Goal: Transaction & Acquisition: Purchase product/service

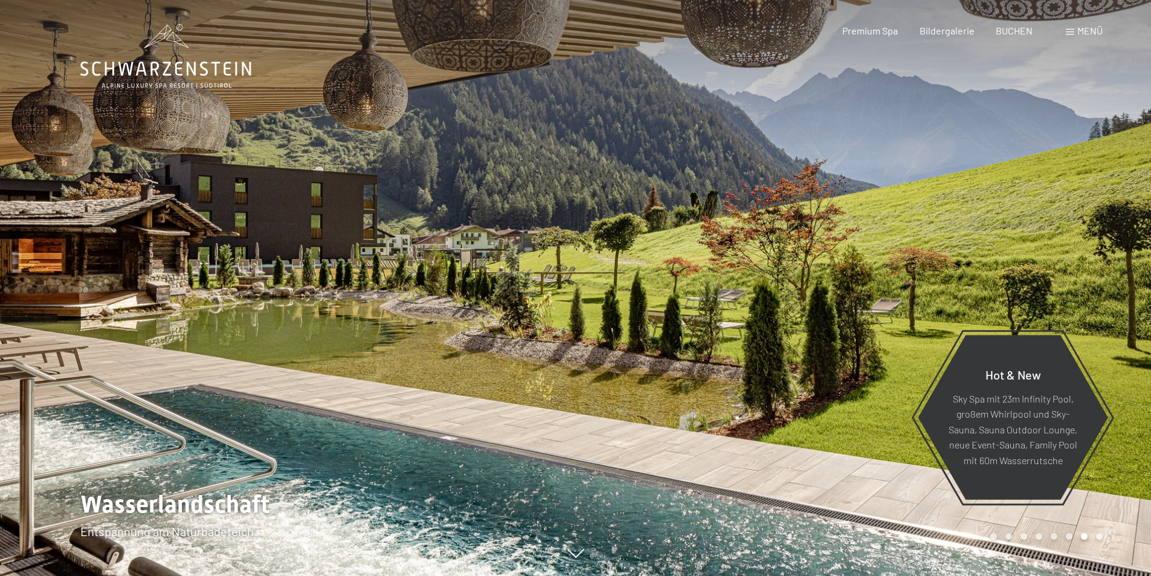
click at [1084, 32] on span "Menü" at bounding box center [1089, 30] width 25 height 11
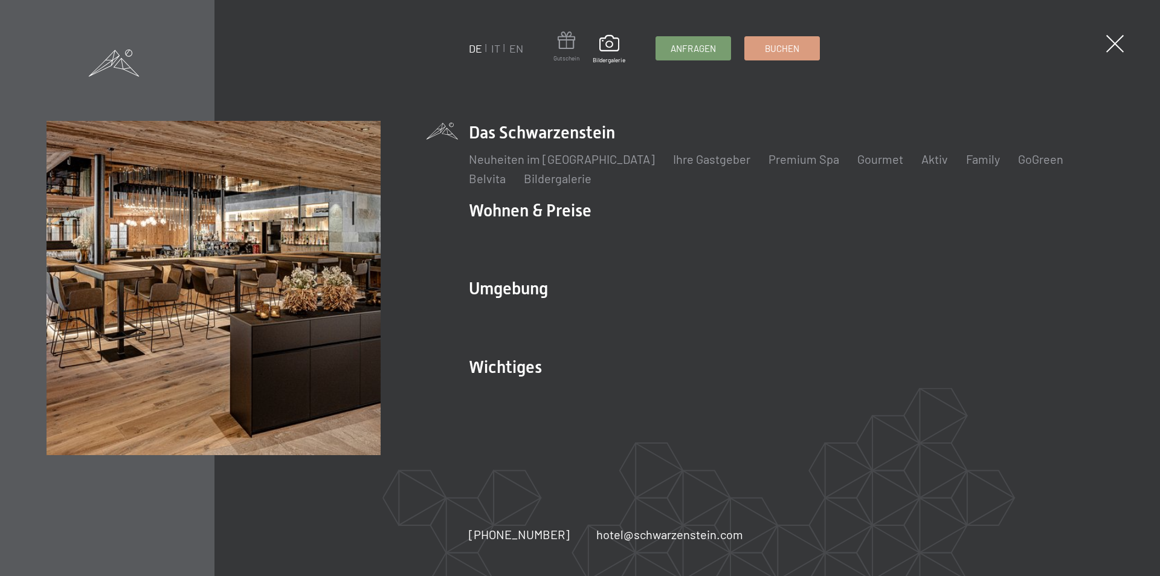
click at [574, 53] on span at bounding box center [566, 42] width 26 height 22
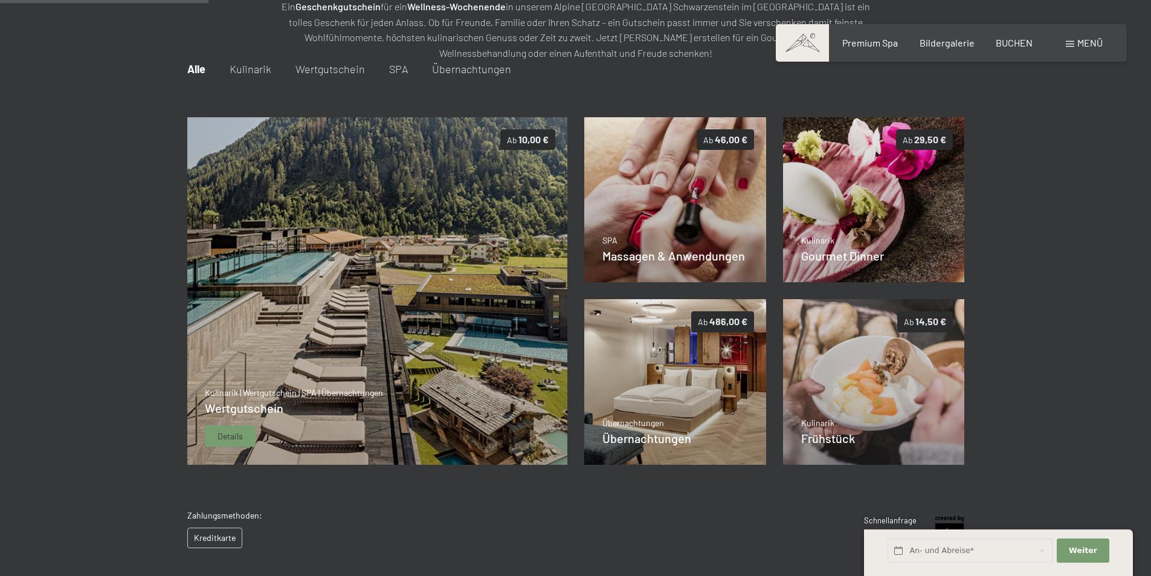
click at [373, 237] on img at bounding box center [377, 291] width 381 height 348
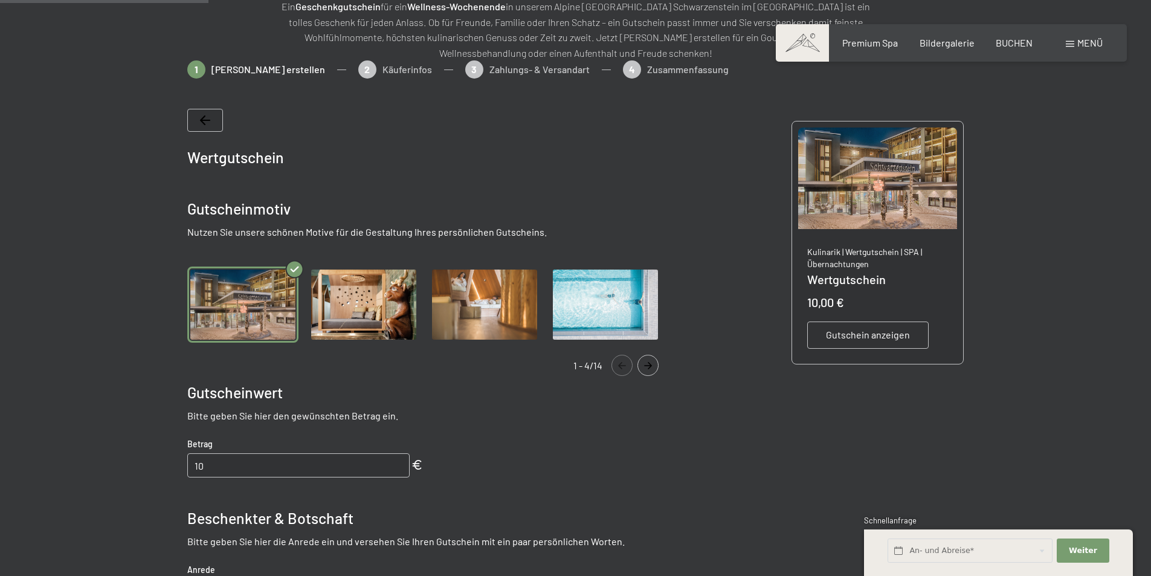
click at [373, 317] on img "Gallery" at bounding box center [363, 304] width 111 height 77
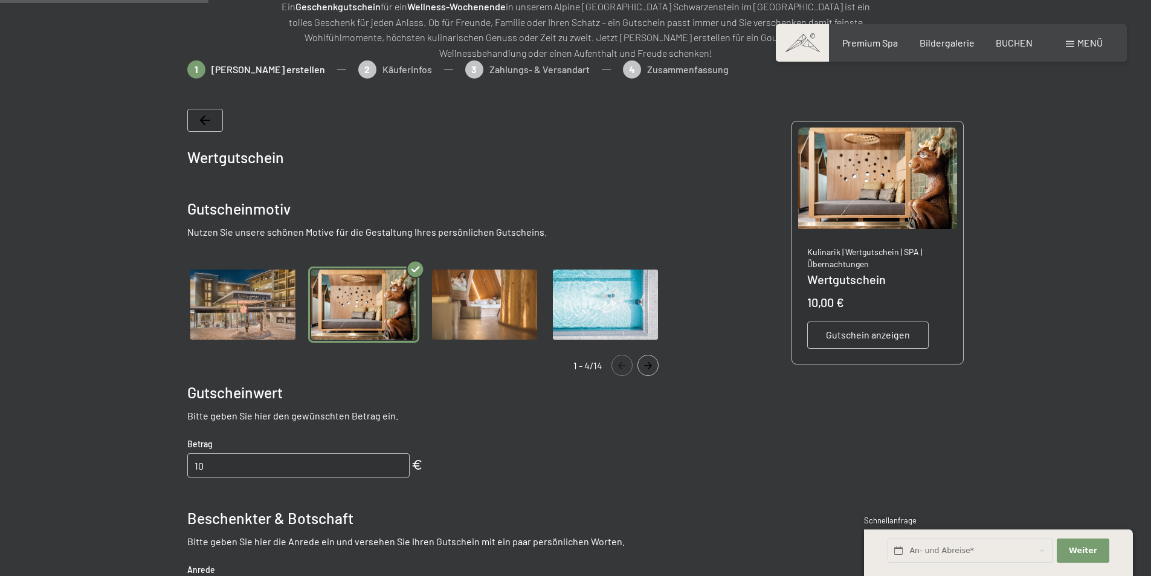
click at [457, 303] on img "Gallery" at bounding box center [484, 304] width 111 height 77
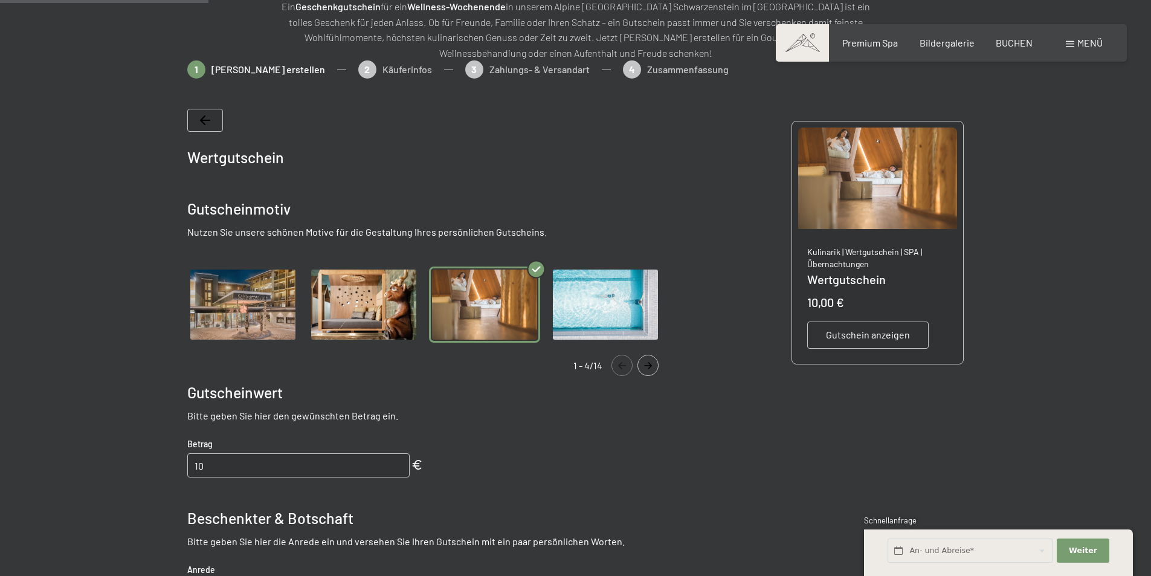
click at [599, 299] on img "Gallery" at bounding box center [605, 304] width 111 height 77
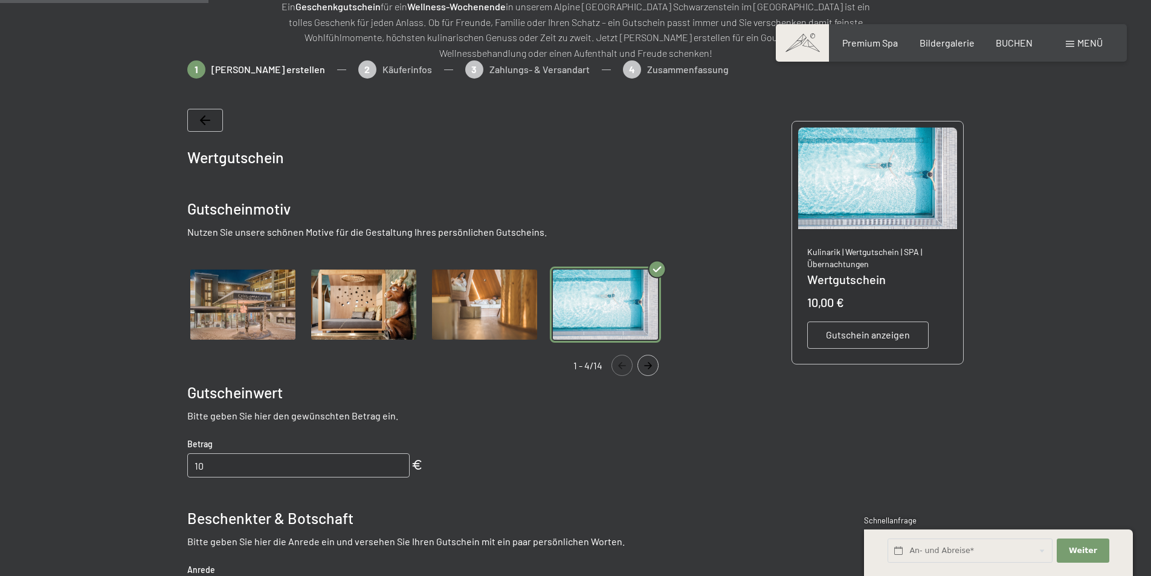
click at [651, 368] on icon "Navigate to next slide" at bounding box center [648, 365] width 20 height 7
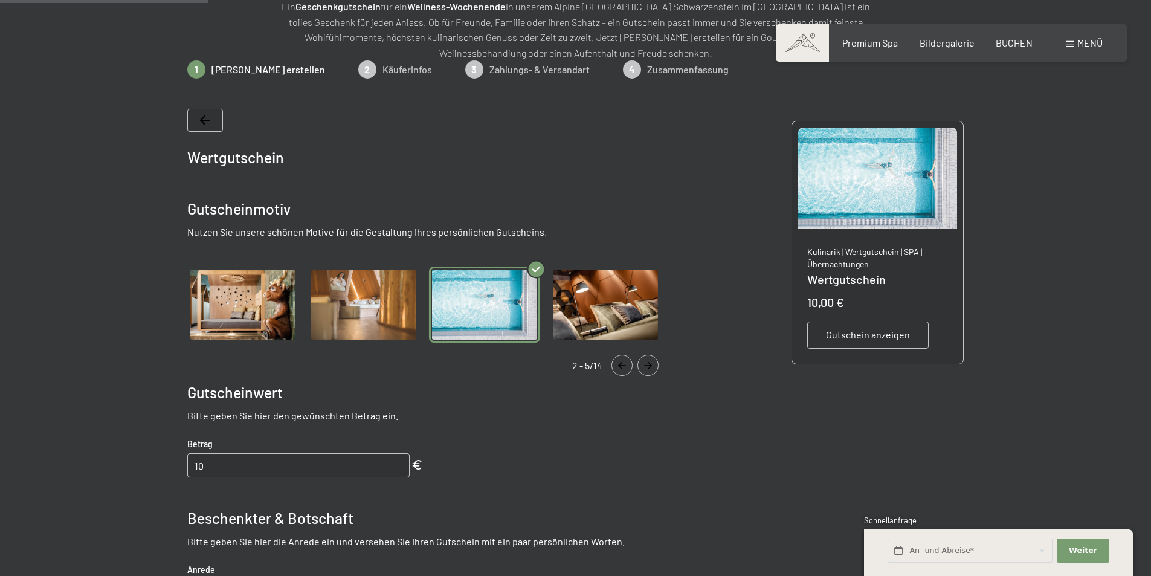
click at [651, 368] on icon "Navigate to next slide" at bounding box center [648, 365] width 20 height 7
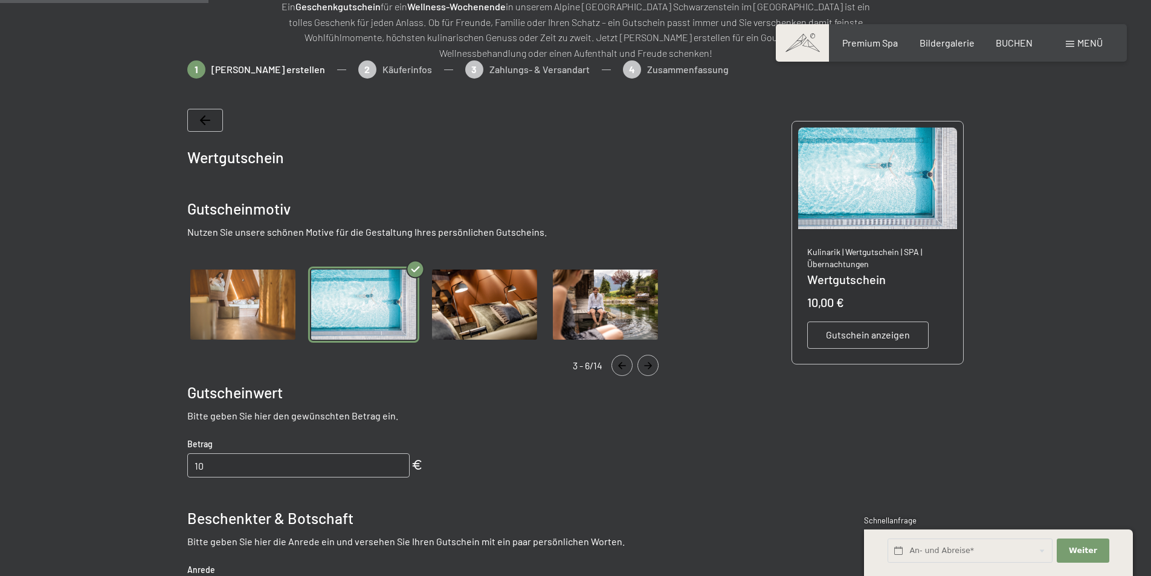
click at [651, 368] on icon "Navigate to next slide" at bounding box center [648, 365] width 20 height 7
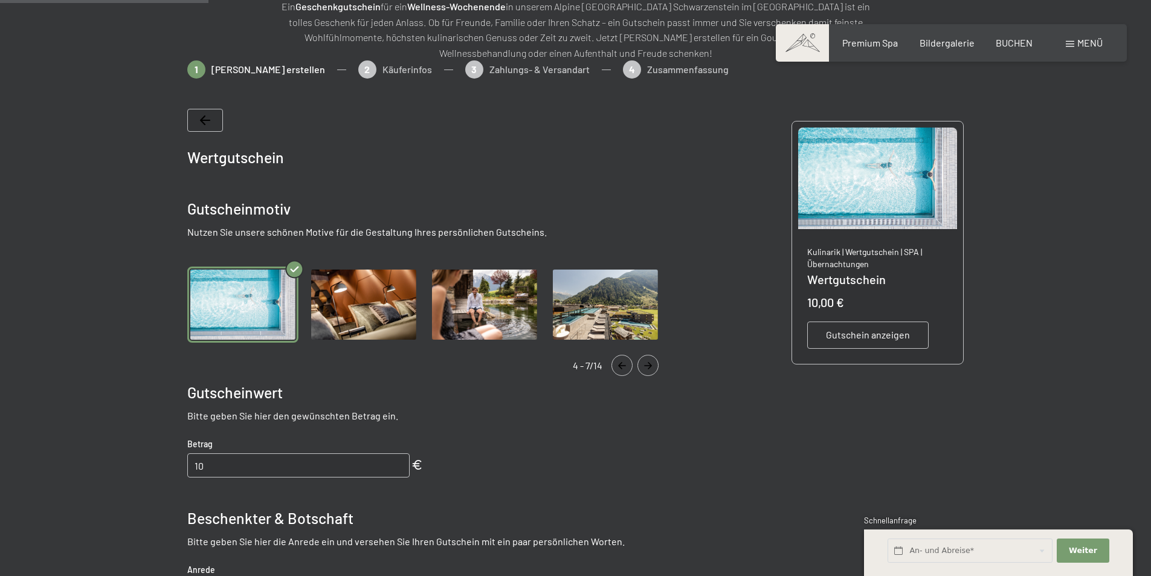
click at [651, 368] on icon "Navigate to next slide" at bounding box center [648, 365] width 20 height 7
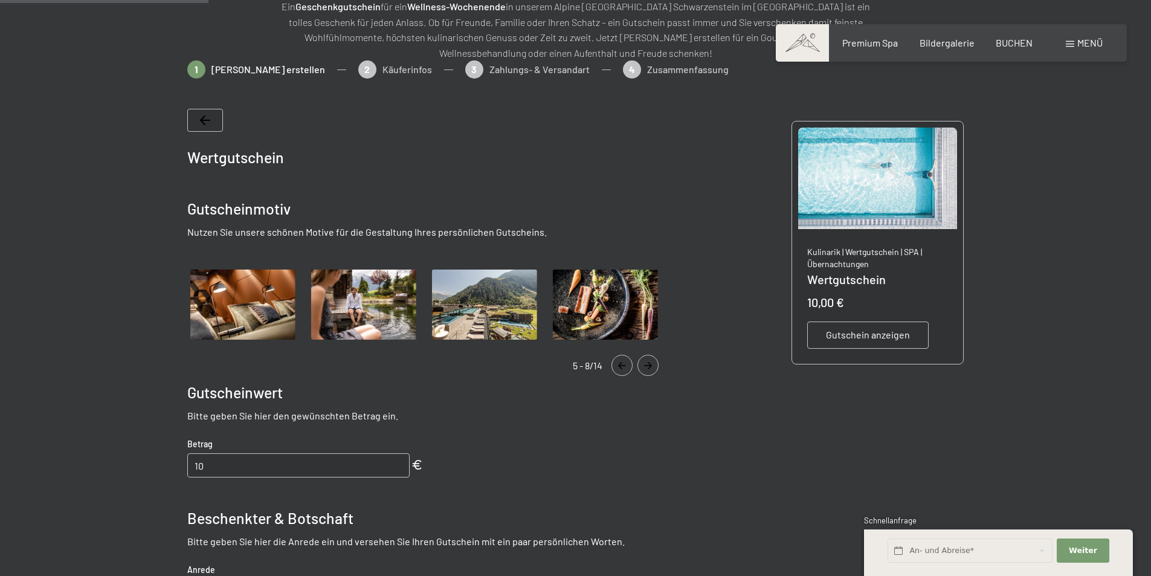
click at [651, 368] on icon "Navigate to next slide" at bounding box center [648, 365] width 20 height 7
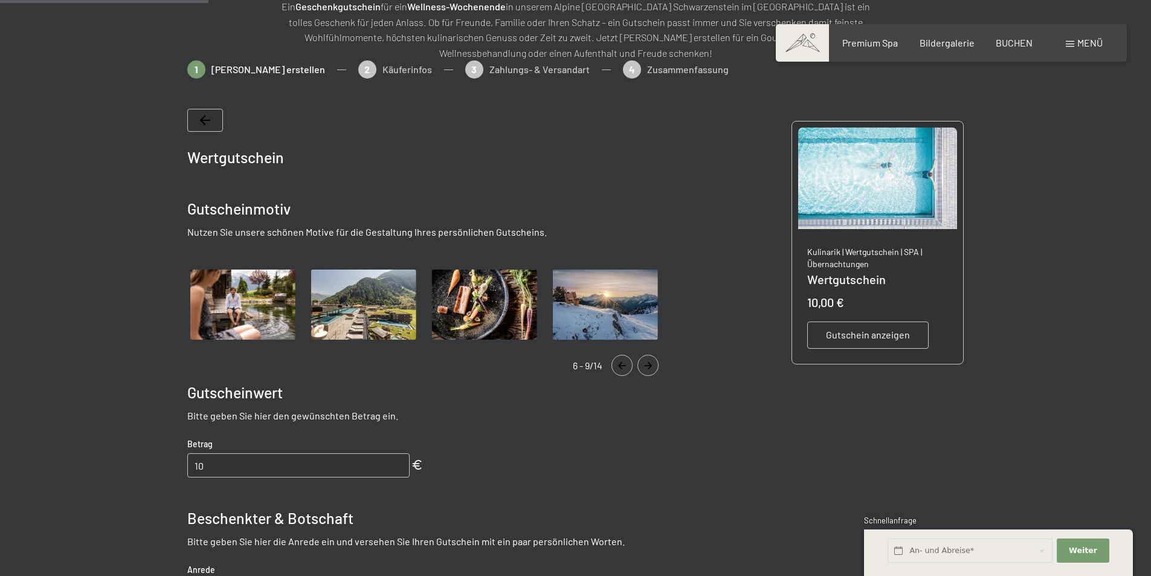
click at [651, 368] on icon "Navigate to next slide" at bounding box center [648, 365] width 20 height 7
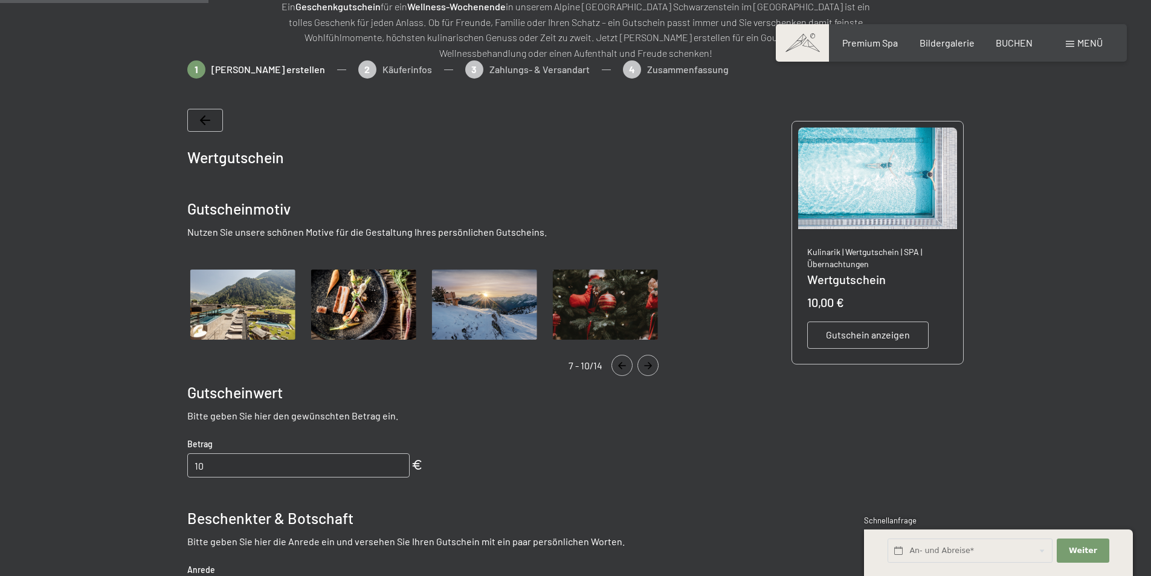
click at [651, 368] on icon "Navigate to next slide" at bounding box center [648, 365] width 20 height 7
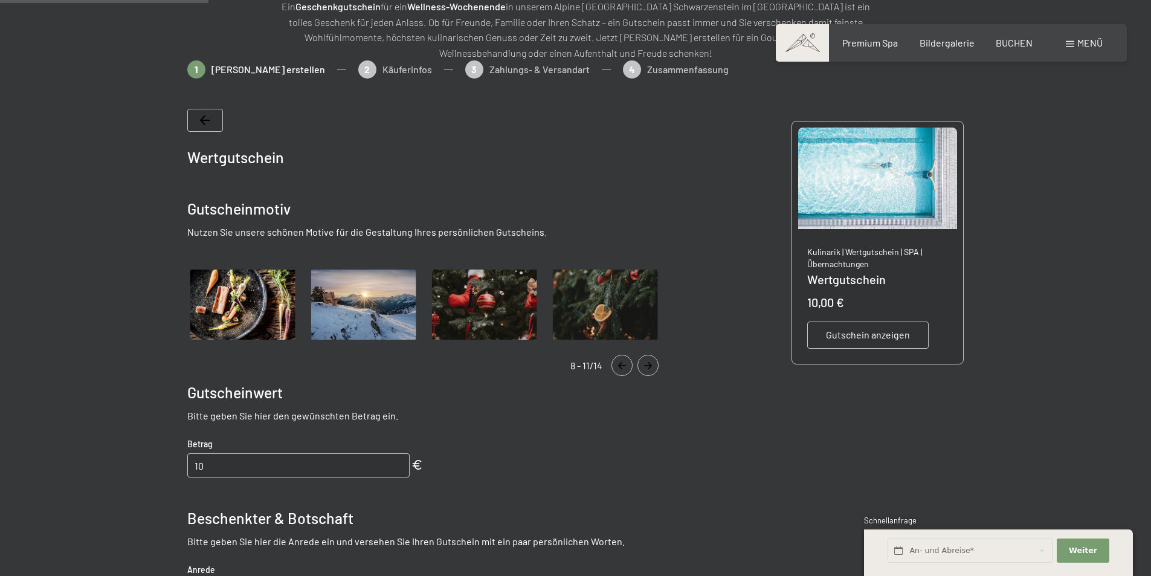
click at [651, 368] on icon "Navigate to next slide" at bounding box center [648, 365] width 20 height 7
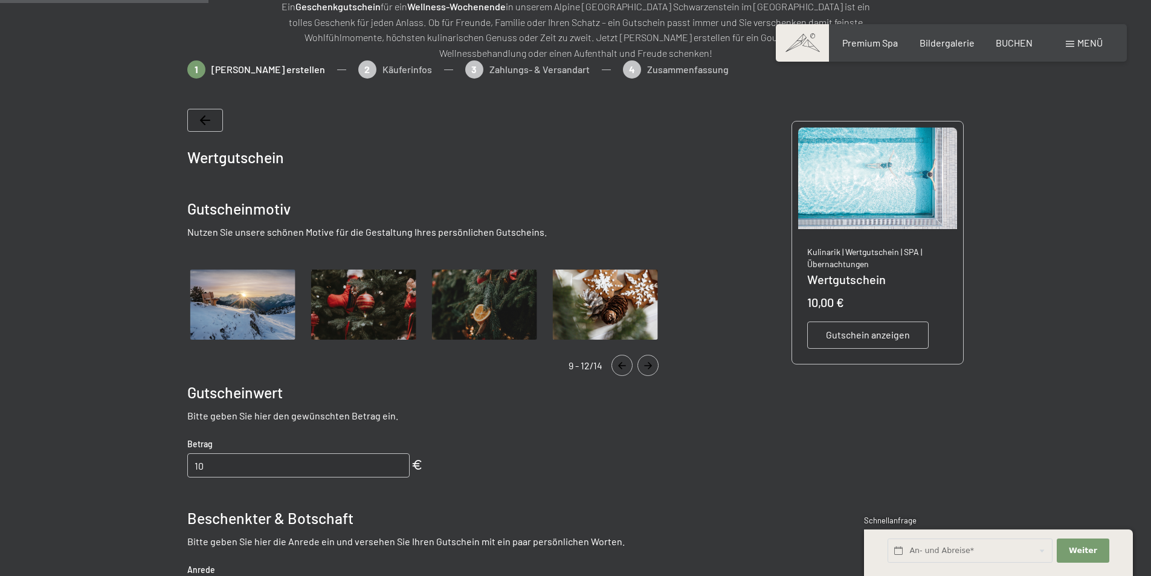
click at [651, 368] on icon "Navigate to next slide" at bounding box center [648, 365] width 20 height 7
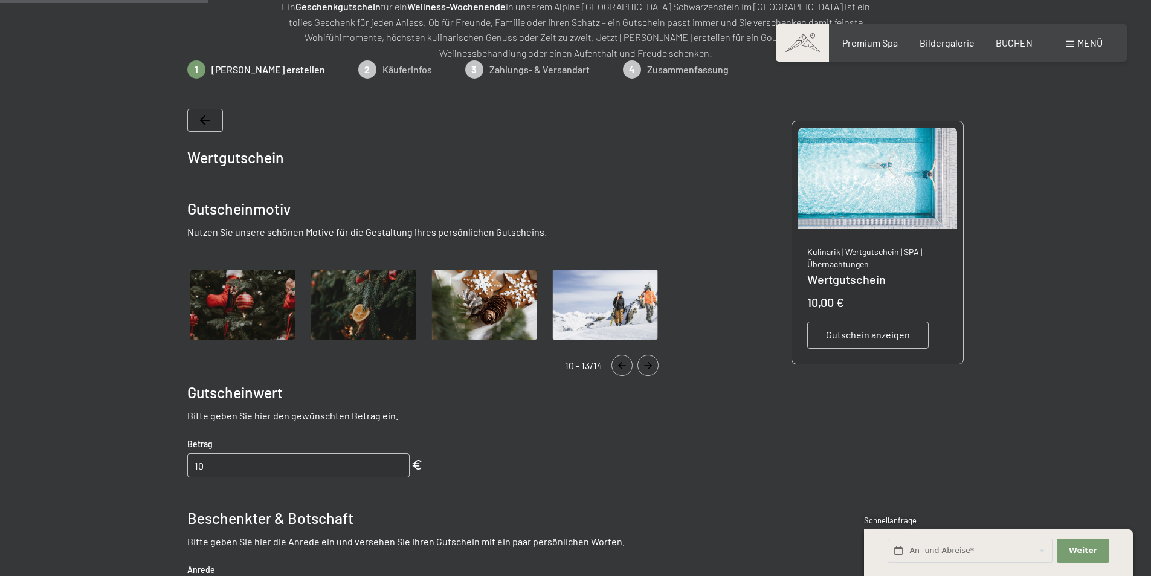
click at [651, 368] on icon "Navigate to next slide" at bounding box center [648, 365] width 20 height 7
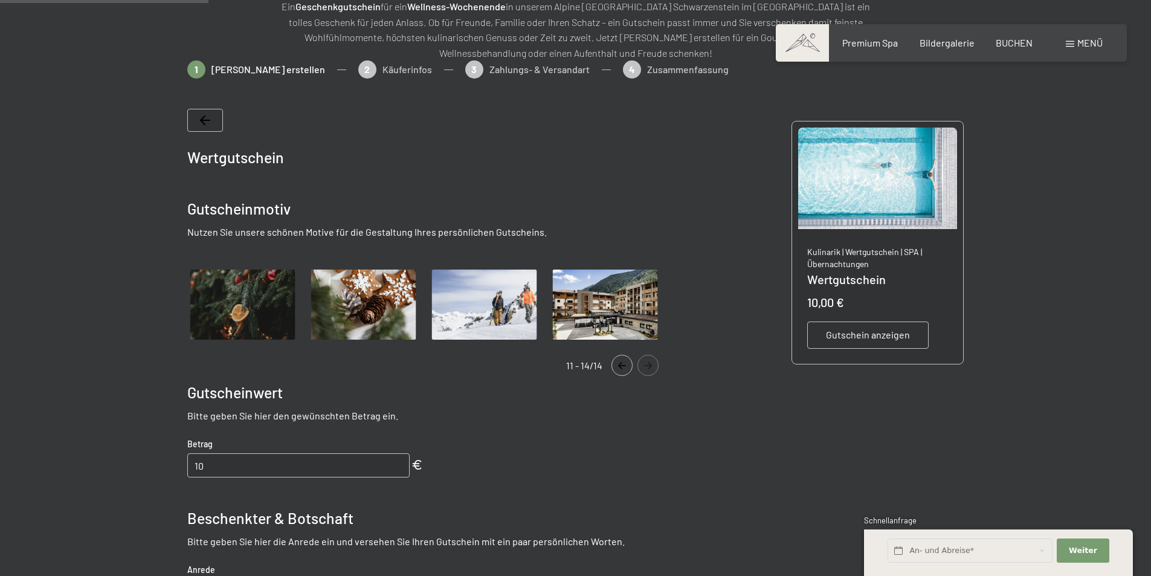
click at [651, 368] on icon "Navigate to next slide" at bounding box center [648, 365] width 20 height 7
click at [611, 309] on img "Gallery" at bounding box center [605, 304] width 111 height 77
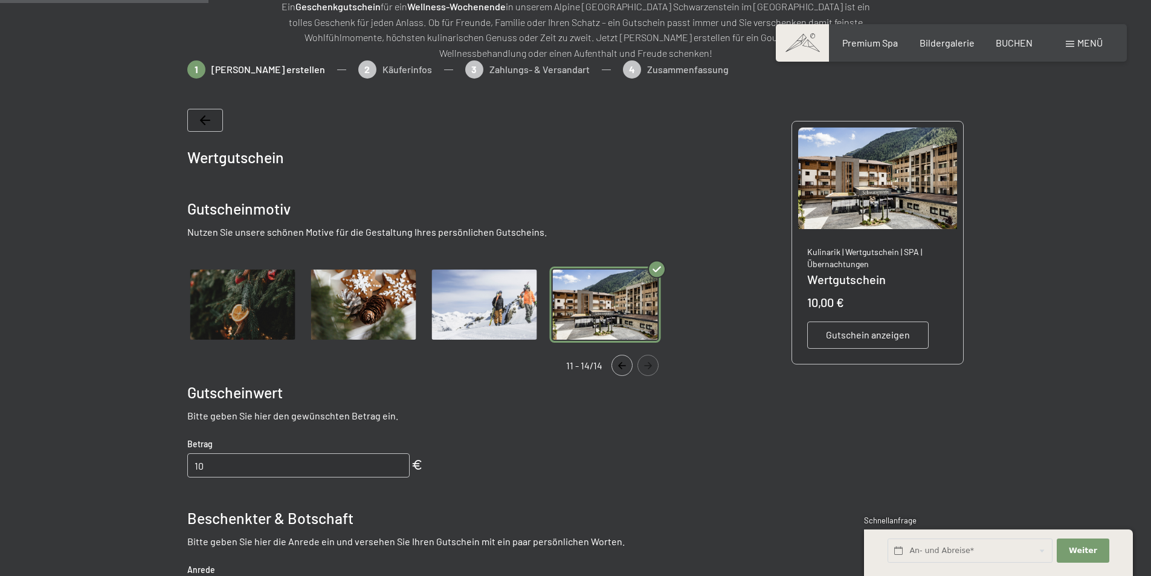
click at [623, 362] on icon "Navigate to previous slide" at bounding box center [622, 365] width 20 height 7
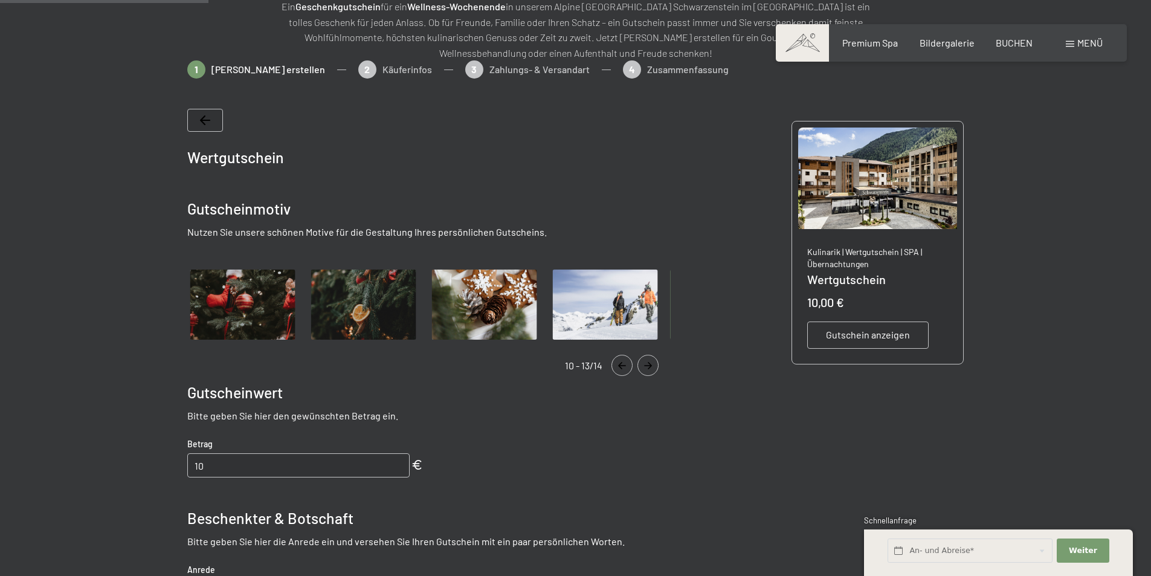
click at [623, 362] on icon "Navigate to previous slide" at bounding box center [622, 365] width 20 height 7
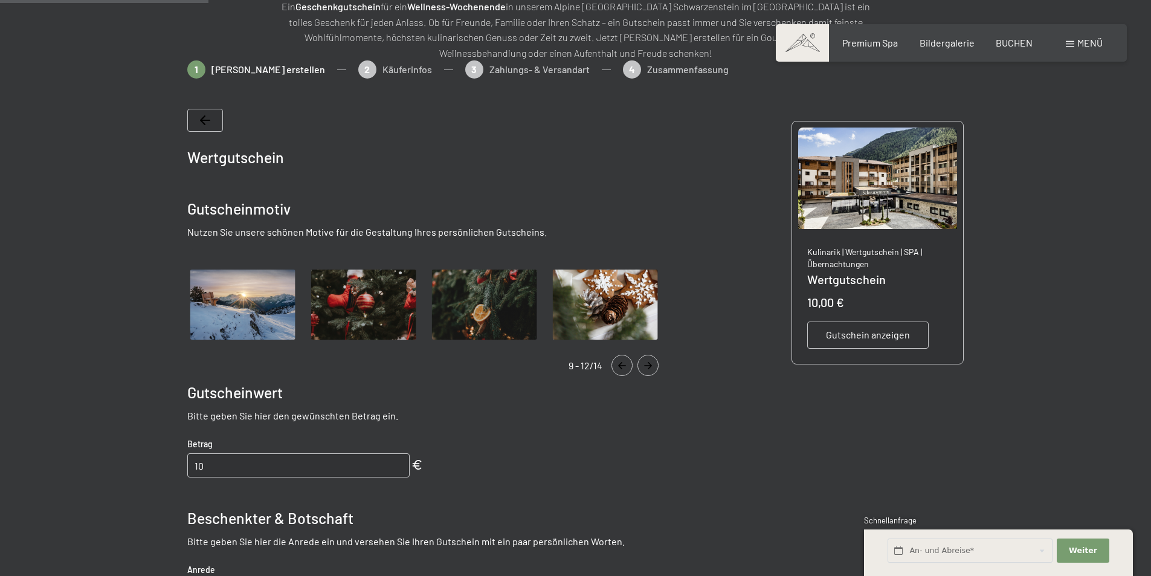
click at [623, 362] on icon "Navigate to previous slide" at bounding box center [622, 365] width 20 height 7
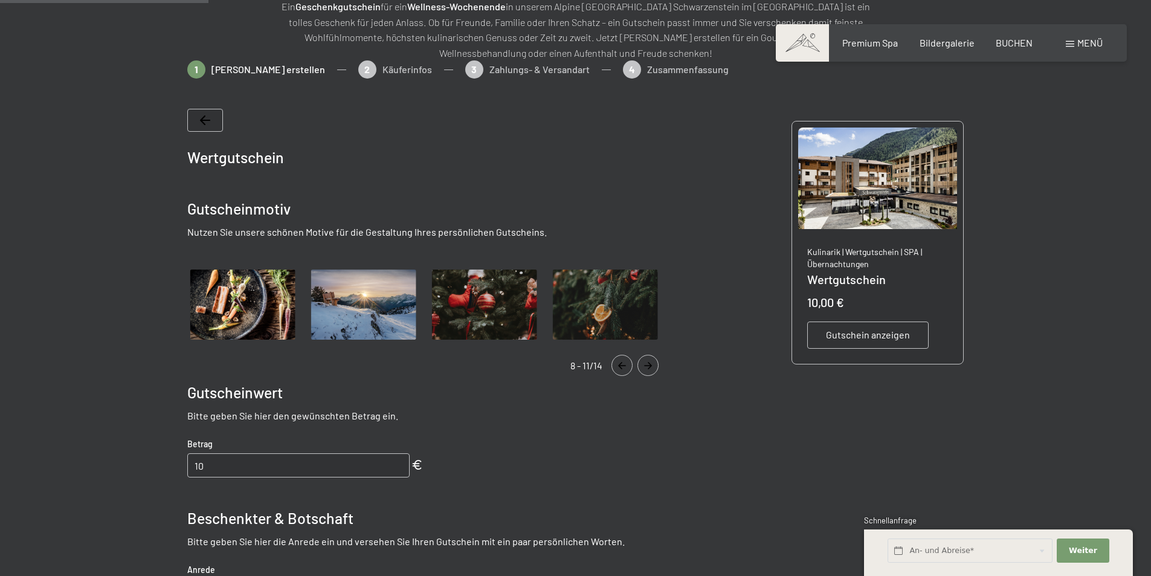
click at [623, 362] on icon "Navigate to previous slide" at bounding box center [622, 365] width 20 height 7
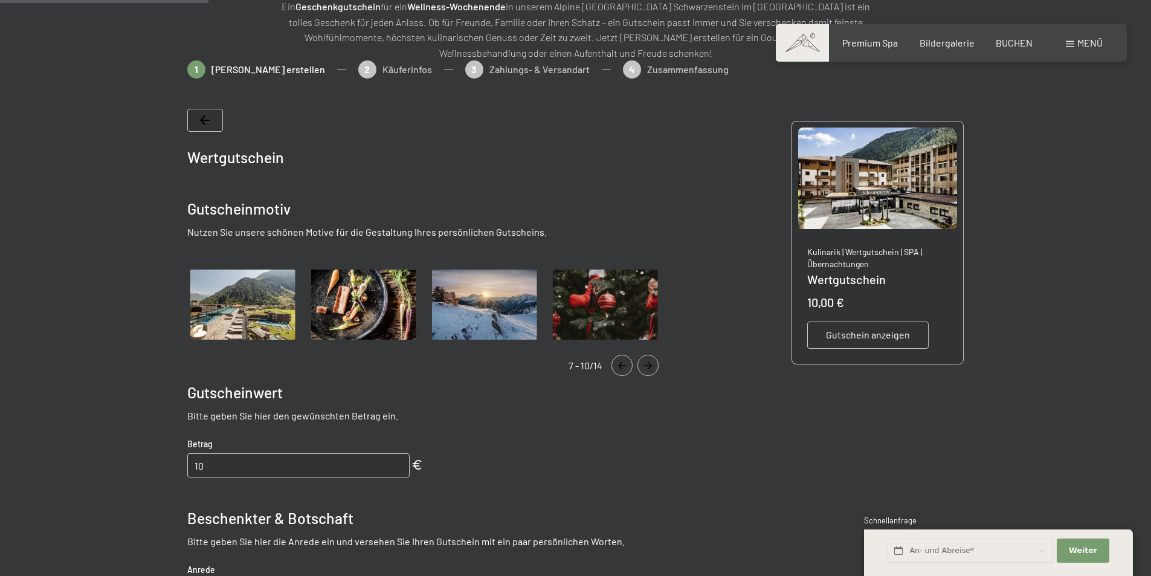
click at [623, 362] on icon "Navigate to previous slide" at bounding box center [622, 365] width 20 height 7
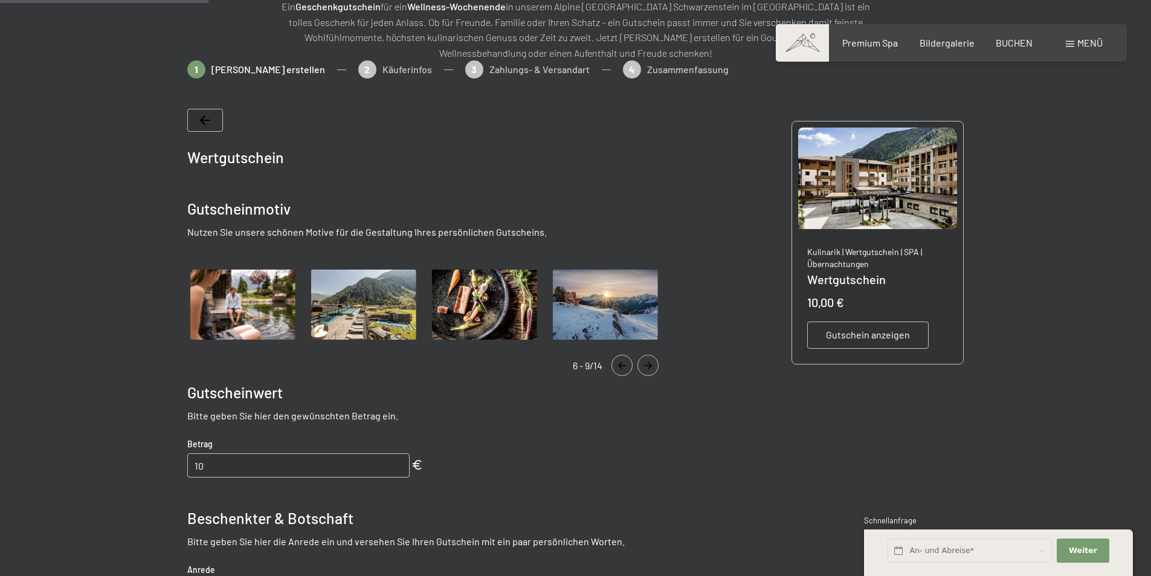
click at [623, 362] on icon "Navigate to previous slide" at bounding box center [622, 365] width 20 height 7
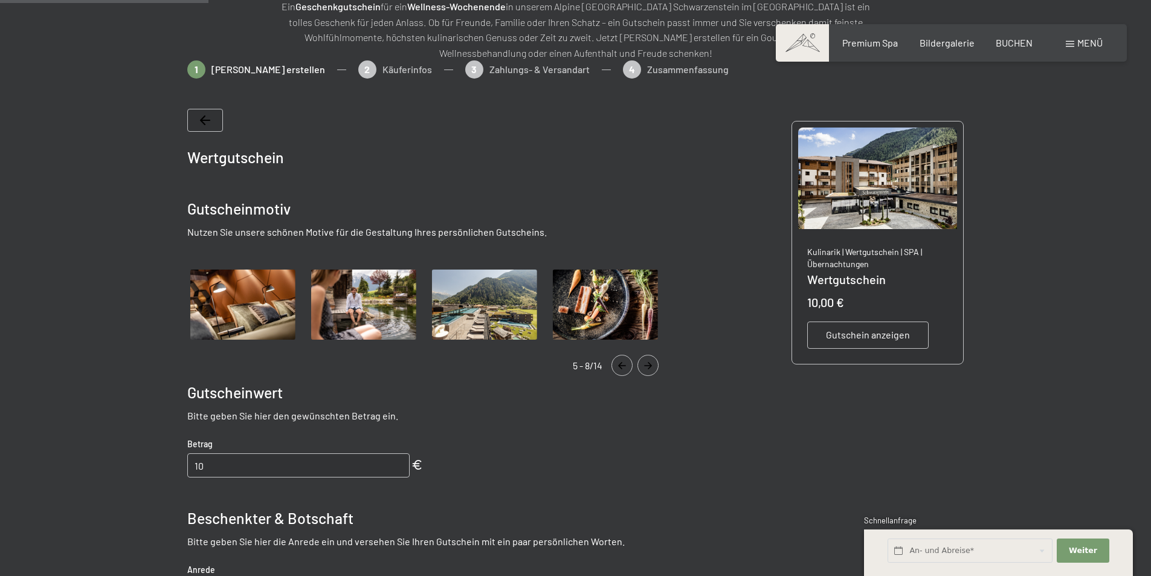
click at [623, 362] on icon "Navigate to previous slide" at bounding box center [622, 365] width 20 height 7
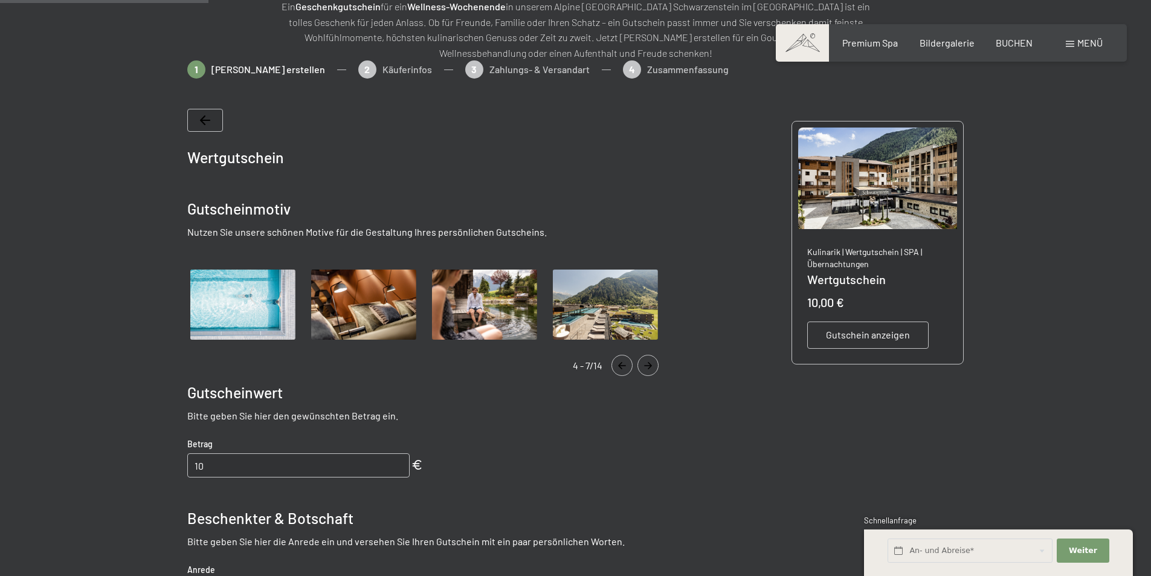
click at [623, 362] on icon "Navigate to previous slide" at bounding box center [622, 365] width 20 height 7
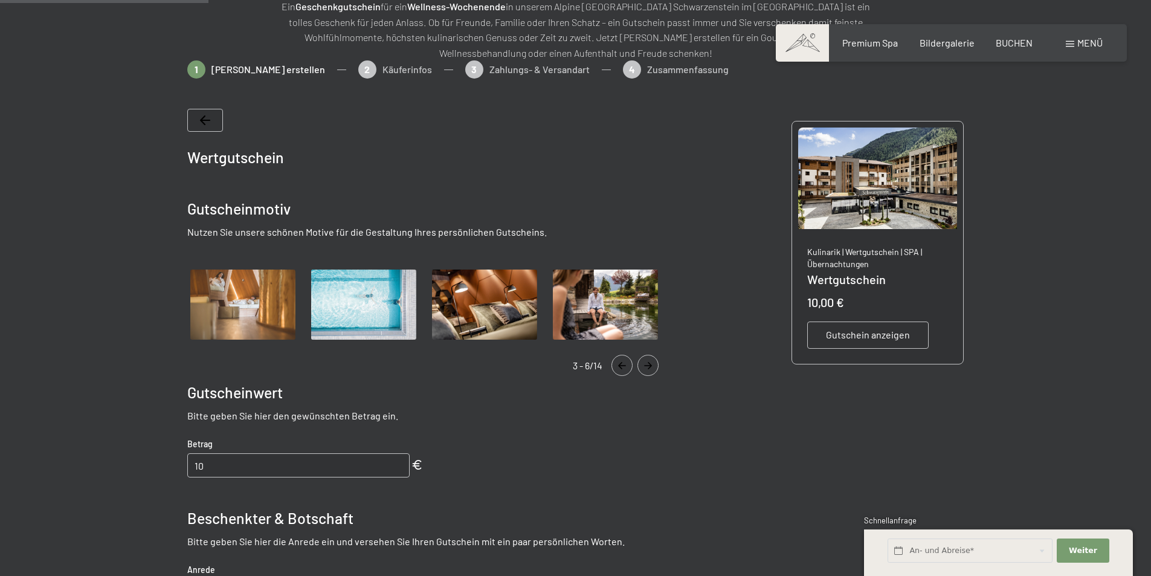
click at [623, 362] on icon "Navigate to previous slide" at bounding box center [622, 365] width 20 height 7
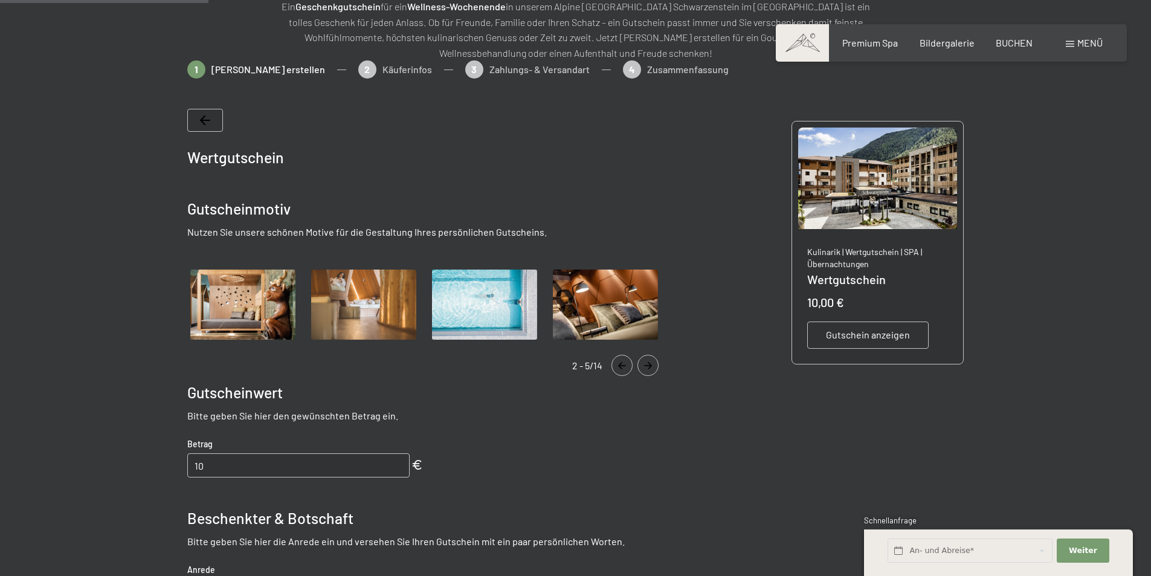
click at [623, 362] on icon "Navigate to previous slide" at bounding box center [622, 365] width 20 height 7
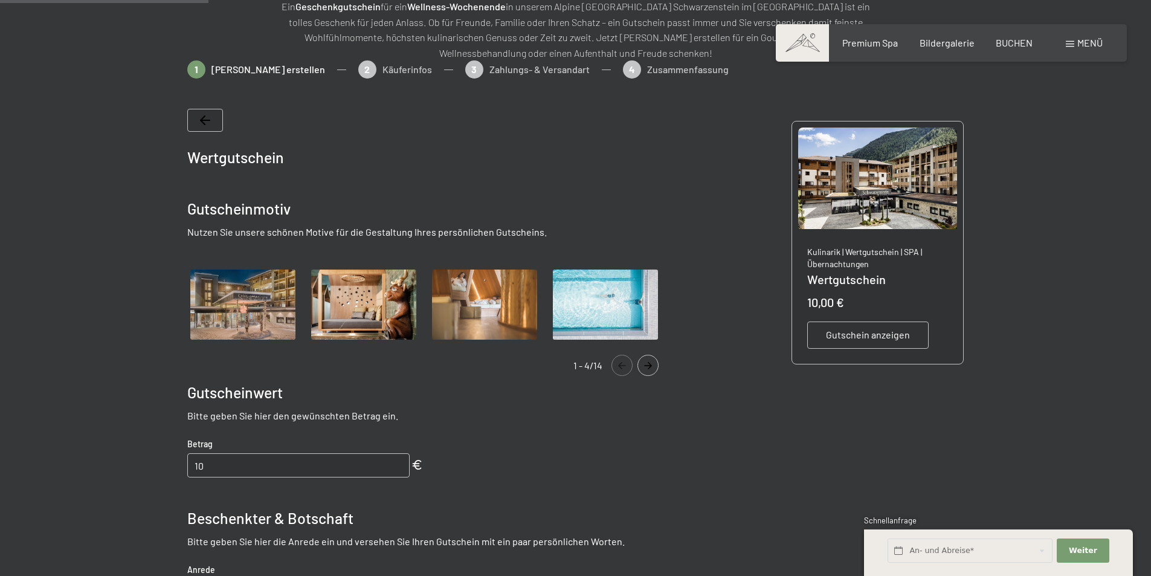
click at [623, 362] on icon "Navigate to previous slide" at bounding box center [622, 365] width 20 height 7
click at [250, 303] on img "Gallery" at bounding box center [242, 304] width 111 height 77
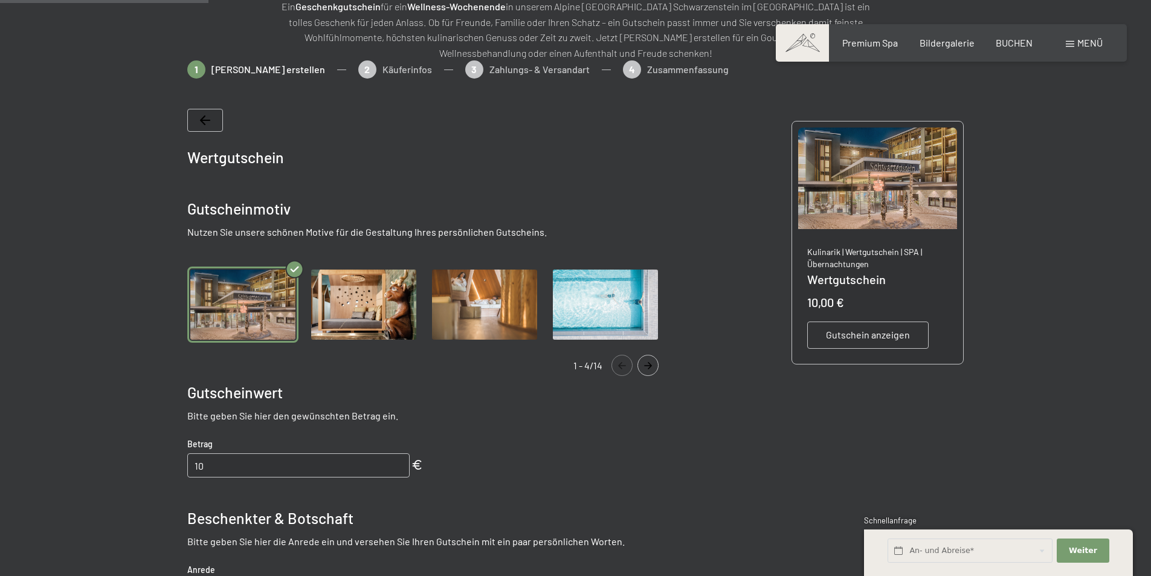
click at [242, 468] on input "10" at bounding box center [298, 465] width 222 height 24
type input "1"
type input "600"
click at [599, 478] on div "Wertgutschein Gutscheinmotiv Nutzen Sie unsere schönen Motive für die Gestaltun…" at bounding box center [428, 462] width 483 height 706
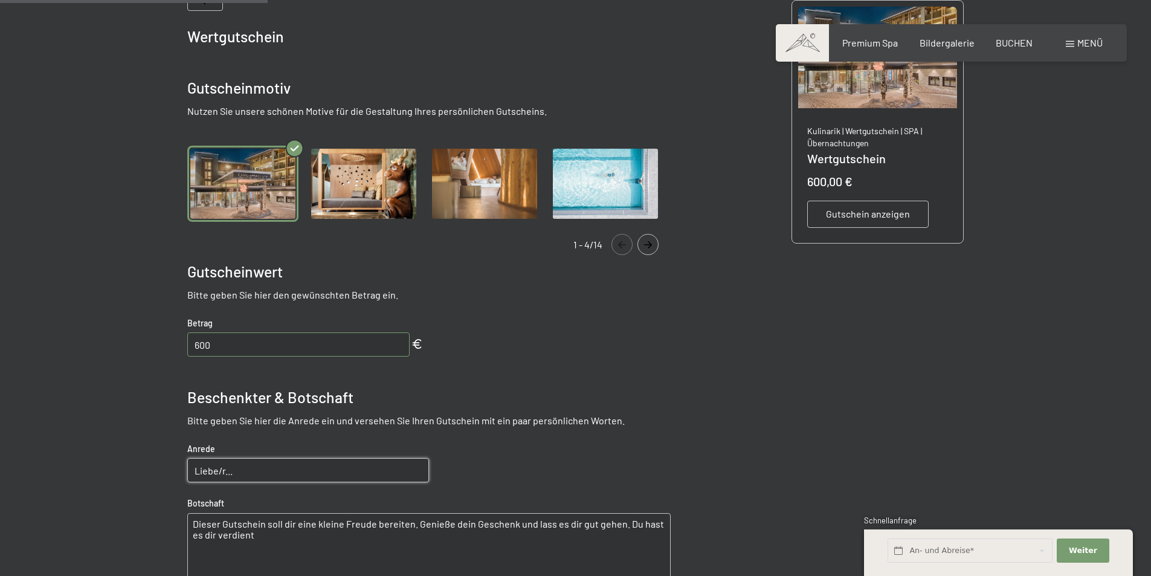
click at [230, 473] on input "Liebe/r..." at bounding box center [308, 470] width 242 height 24
type input "Liebe [PERSON_NAME]"
drag, startPoint x: 707, startPoint y: 416, endPoint x: 711, endPoint y: 408, distance: 8.9
click at [707, 416] on div "Wertgutschein Gutscheinmotiv Nutzen Sie unsere schönen Motive für die Gestaltun…" at bounding box center [575, 332] width 777 height 724
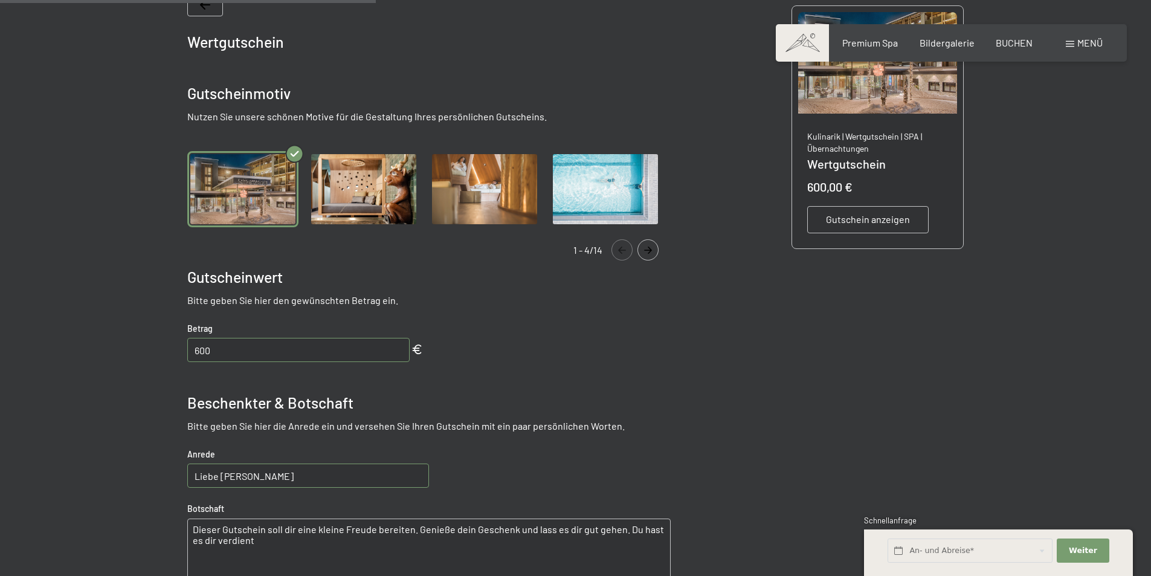
scroll to position [417, 0]
